Goal: Download file/media

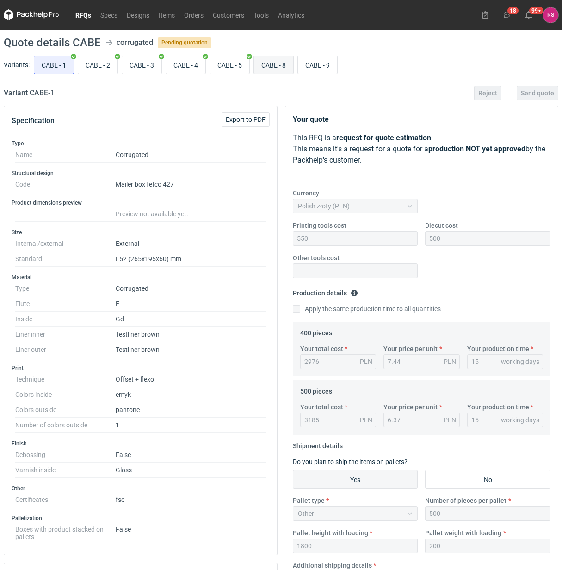
click at [280, 64] on input "CABE - 8" at bounding box center [273, 65] width 39 height 18
radio input "true"
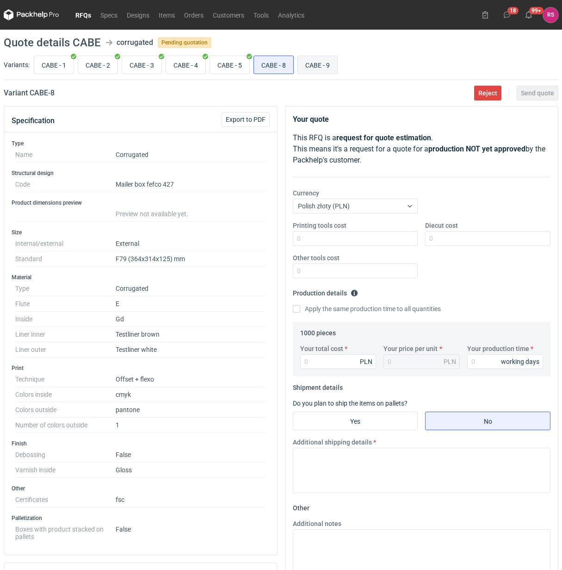
click at [337, 68] on input "CABE - 9" at bounding box center [317, 65] width 39 height 18
radio input "true"
click at [272, 64] on input "CABE - 8" at bounding box center [273, 65] width 39 height 18
radio input "true"
click at [322, 66] on input "CABE - 9" at bounding box center [317, 65] width 39 height 18
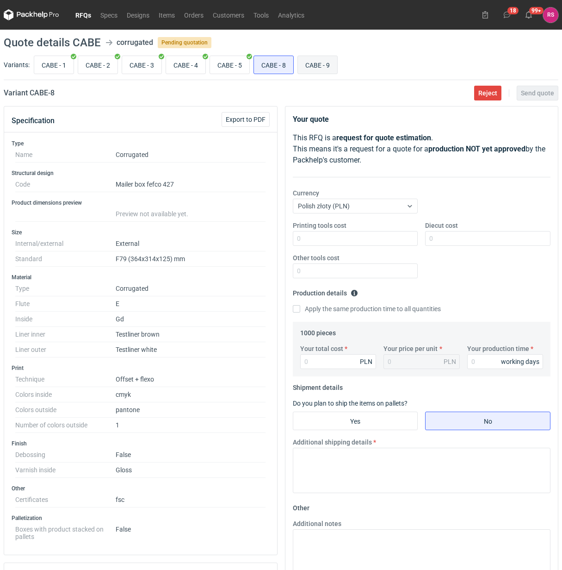
radio input "true"
click at [280, 62] on input "CABE - 8" at bounding box center [273, 65] width 39 height 18
radio input "true"
click at [248, 114] on button "Export to PDF" at bounding box center [246, 119] width 48 height 15
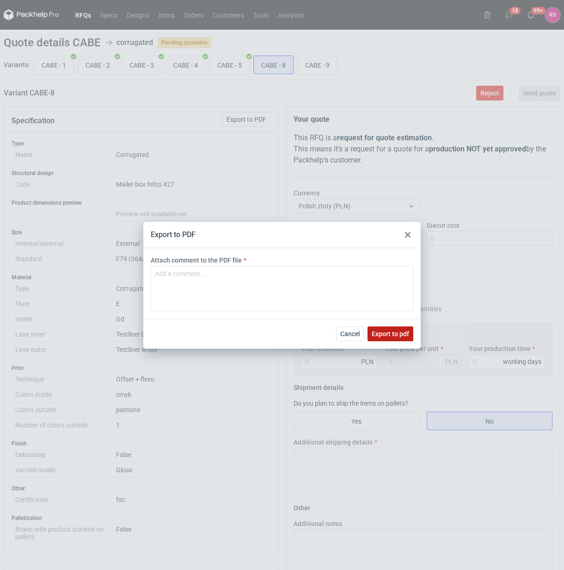
click at [382, 331] on span "Export to pdf" at bounding box center [390, 333] width 37 height 6
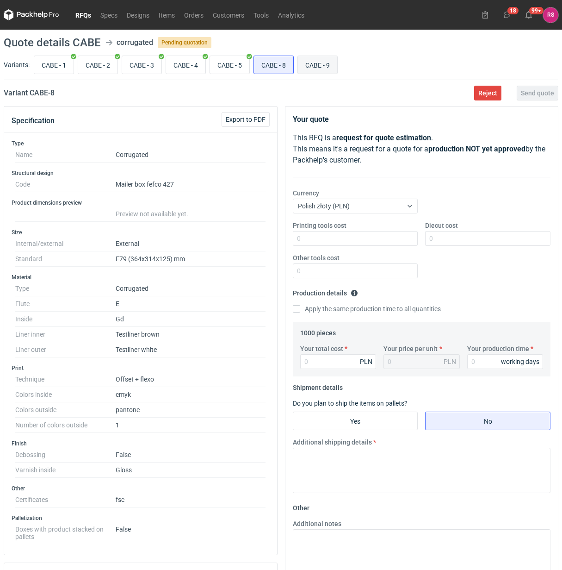
click at [327, 61] on input "CABE - 9" at bounding box center [317, 65] width 39 height 18
radio input "true"
click at [241, 119] on span "Export to PDF" at bounding box center [246, 119] width 40 height 6
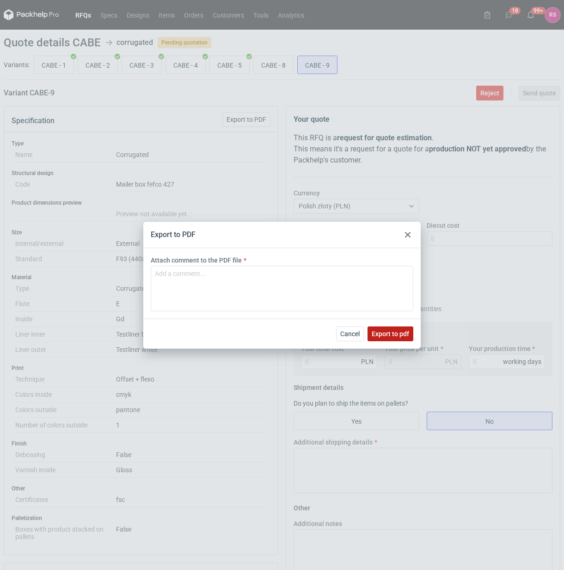
click at [389, 330] on span "Export to pdf" at bounding box center [390, 333] width 37 height 6
